Goal: Task Accomplishment & Management: Manage account settings

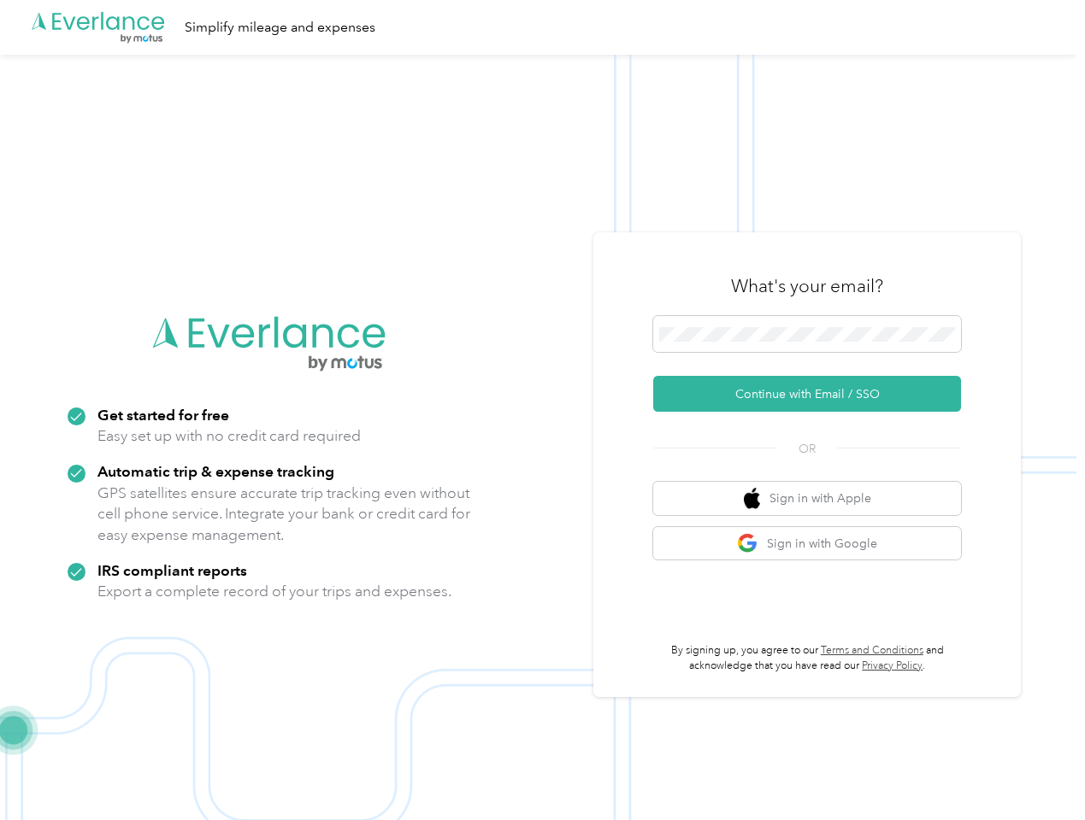
click at [542, 410] on img at bounding box center [538, 465] width 1076 height 820
click at [542, 27] on div ".cls-1 { fill: #00adee; } .cls-2 { fill: #fff; } .cls-3 { fill: #707372; } .cls…" at bounding box center [538, 27] width 1076 height 55
click at [814, 394] on button "Continue with Email / SSO" at bounding box center [807, 394] width 308 height 36
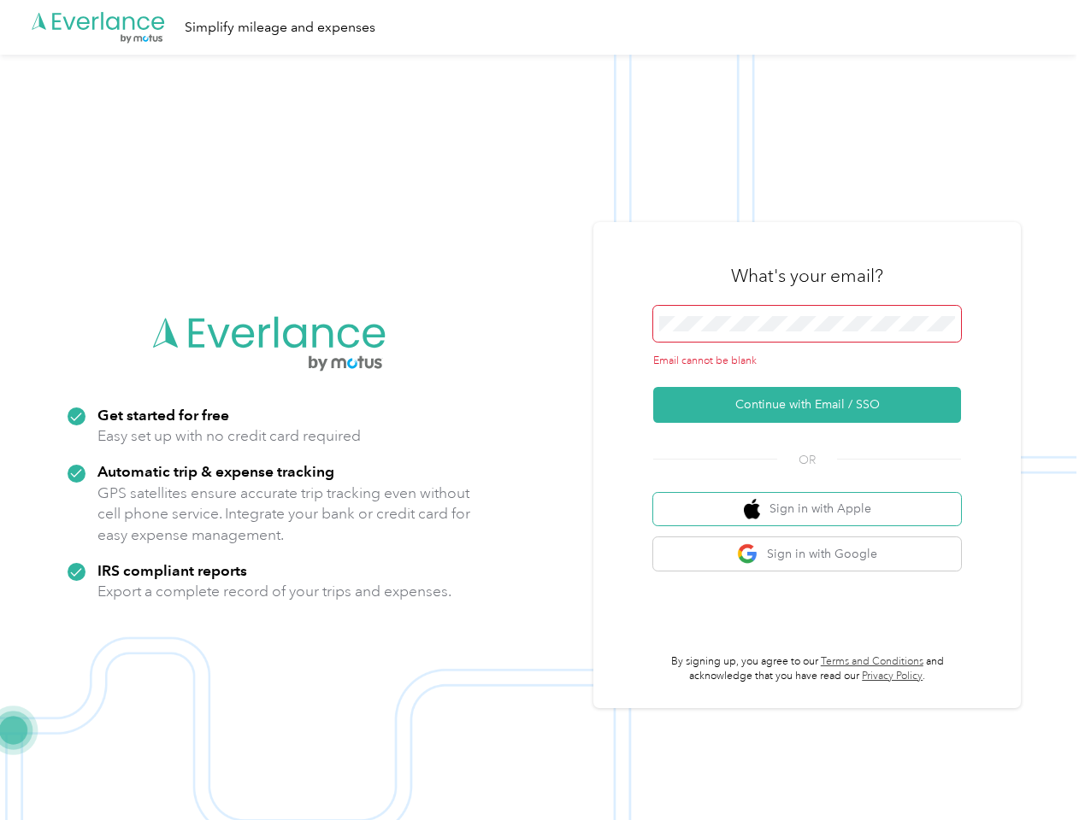
click at [814, 498] on button "Sign in with Apple" at bounding box center [807, 509] width 308 height 33
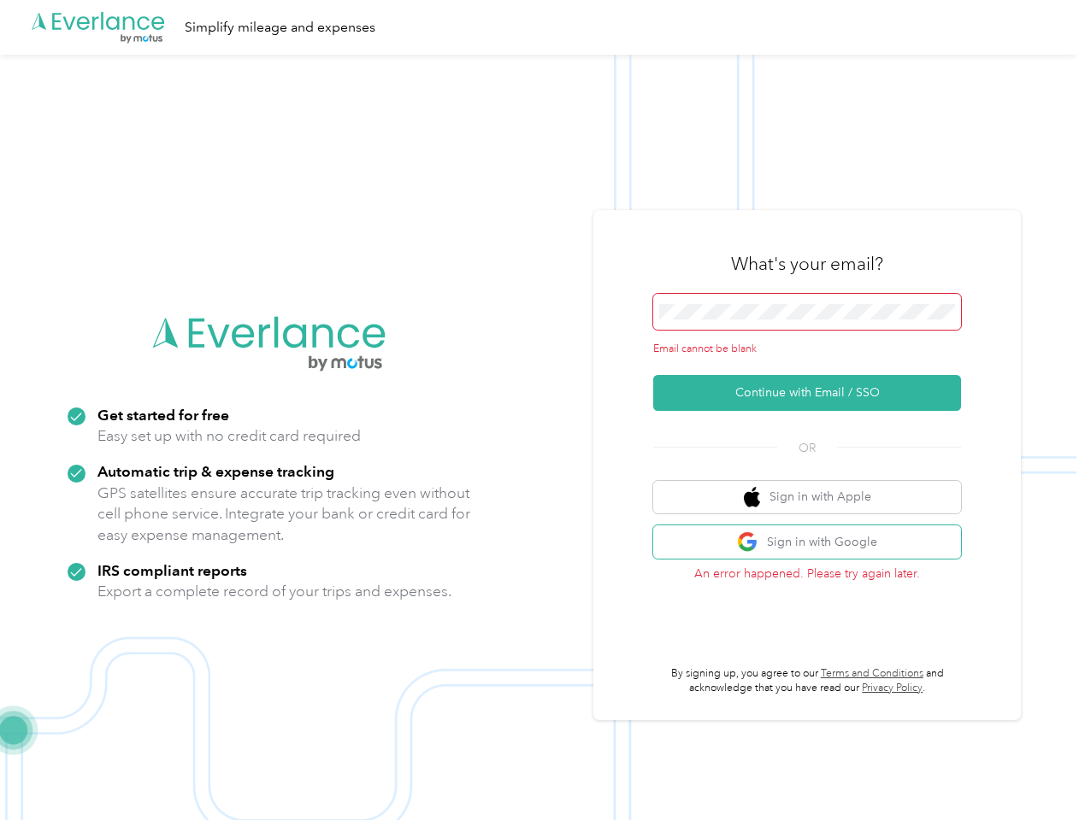
click at [814, 544] on button "Sign in with Google" at bounding box center [807, 542] width 308 height 33
